Goal: Task Accomplishment & Management: Use online tool/utility

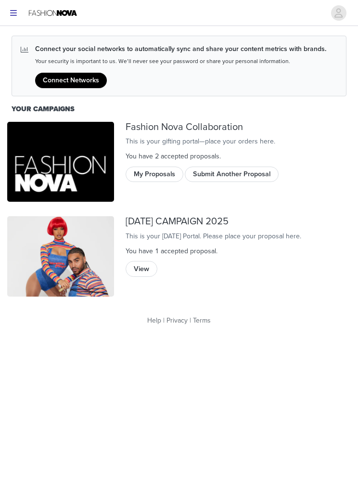
click at [162, 182] on button "My Proposals" at bounding box center [155, 173] width 58 height 15
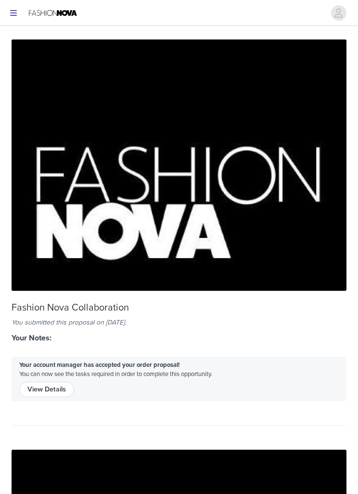
click at [51, 394] on button "View Details" at bounding box center [46, 389] width 55 height 15
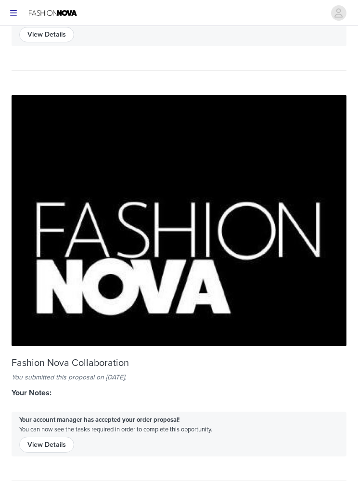
scroll to position [378, 0]
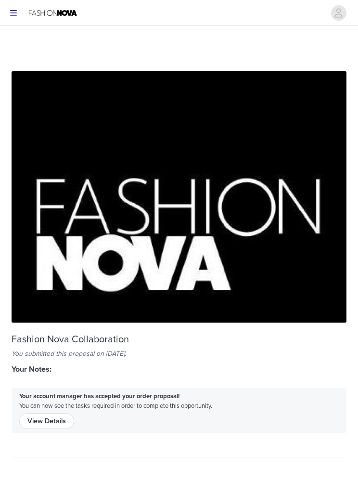
click at [54, 416] on button "View Details" at bounding box center [46, 420] width 55 height 15
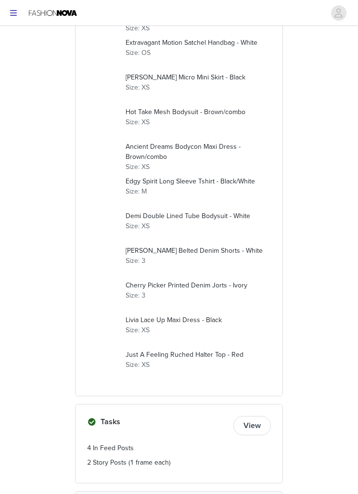
scroll to position [272, 0]
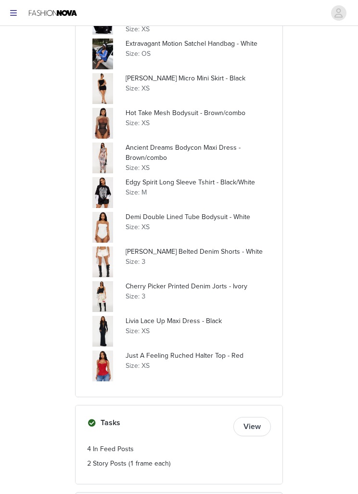
click at [135, 183] on p "Edgy Spirit Long Sleeve Tshirt - Black/White" at bounding box center [198, 183] width 145 height 10
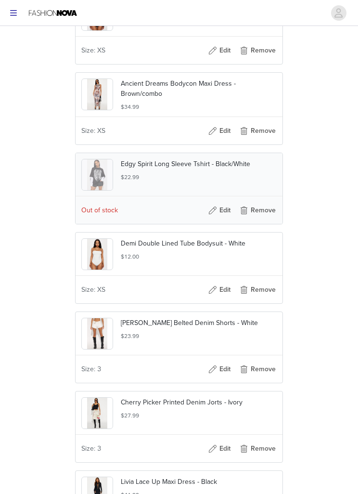
scroll to position [673, 0]
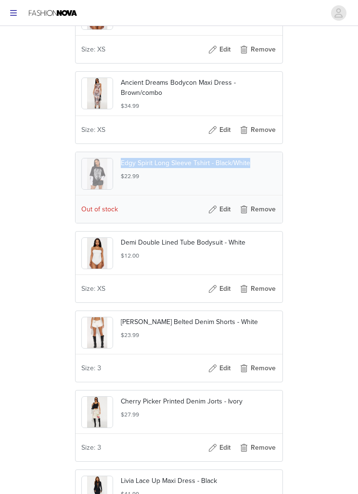
copy p "Edgy Spirit Long Sleeve Tshirt - Black/White"
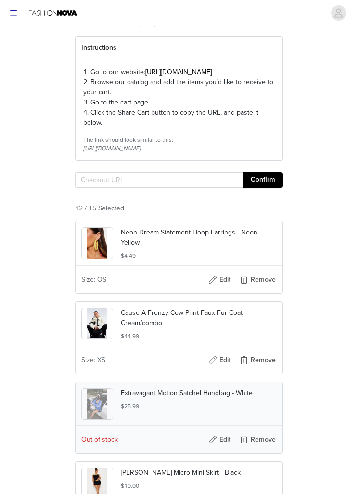
scroll to position [0, 0]
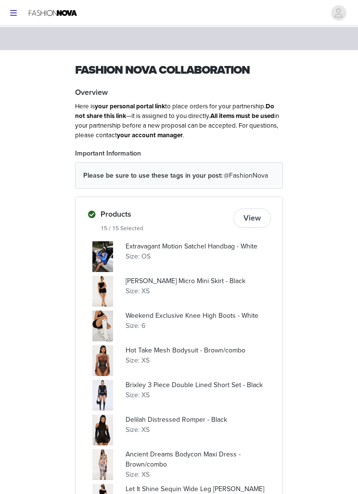
scroll to position [22, 0]
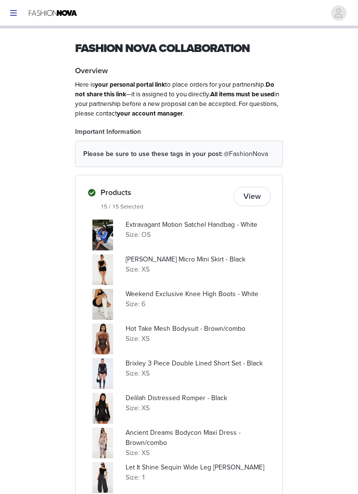
click at [136, 295] on p "Weekend Exclusive Knee High Boots - White" at bounding box center [198, 294] width 145 height 10
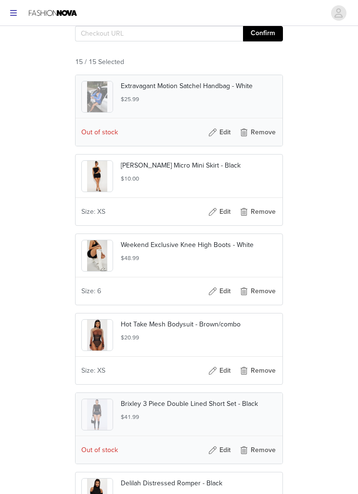
scroll to position [338, 0]
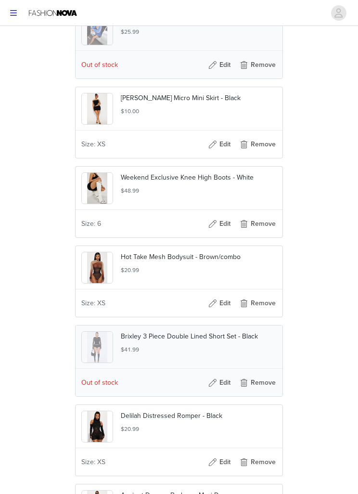
copy div "Weekend Exclusive Knee High Boots - White"
click at [310, 217] on div "STEP 1 OF 5 Products Please select the products you would like to receive. Bran…" at bounding box center [179, 450] width 358 height 1523
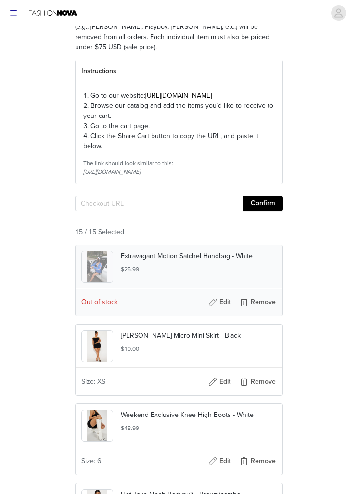
scroll to position [101, 0]
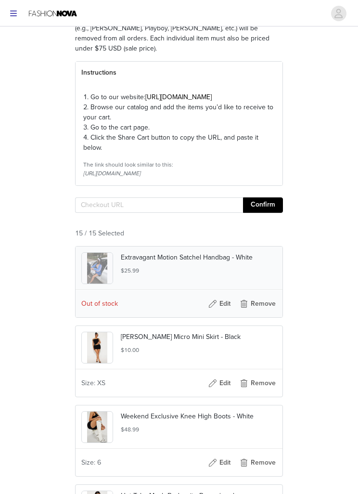
copy div "Extravagant Motion Satchel Handbag - White"
